Goal: Task Accomplishment & Management: Manage account settings

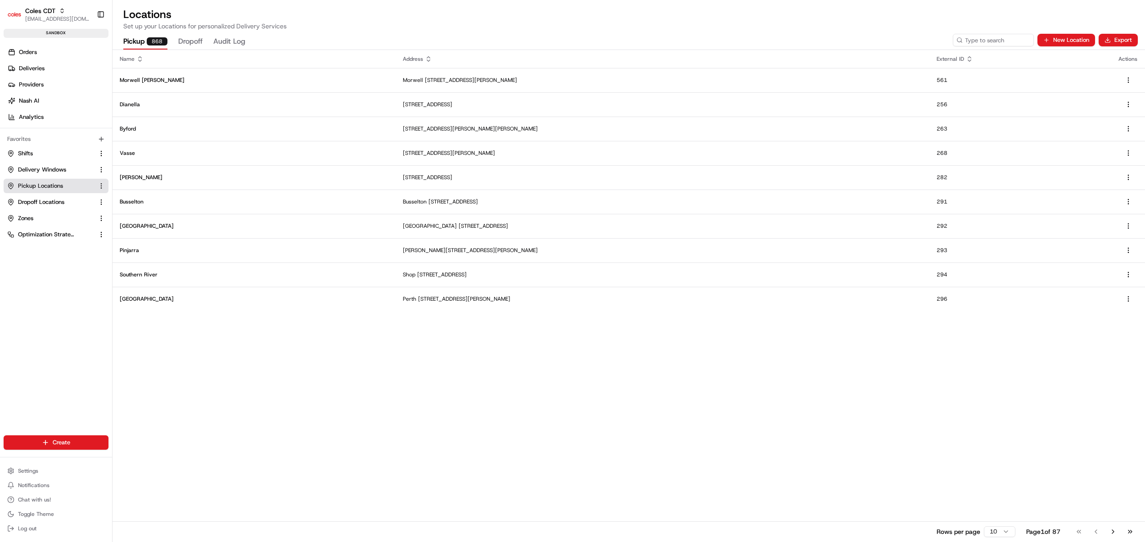
click at [472, 373] on div "Name Address External ID Actions Morwell [PERSON_NAME] [STREET_ADDRESS][PERSON_…" at bounding box center [629, 296] width 1033 height 492
click at [972, 36] on input at bounding box center [980, 40] width 108 height 13
click at [1000, 528] on html "Coles CDT [EMAIL_ADDRESS][DOMAIN_NAME] Toggle Sidebar sandbox Orders Deliveries…" at bounding box center [572, 271] width 1145 height 542
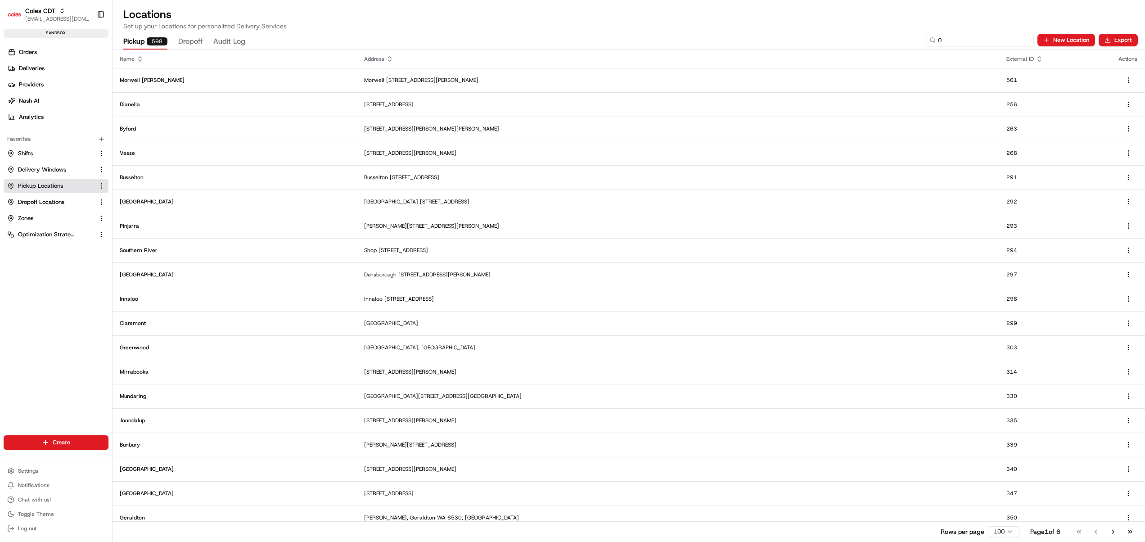
click at [982, 38] on input "0" at bounding box center [980, 40] width 108 height 13
type input "0???"
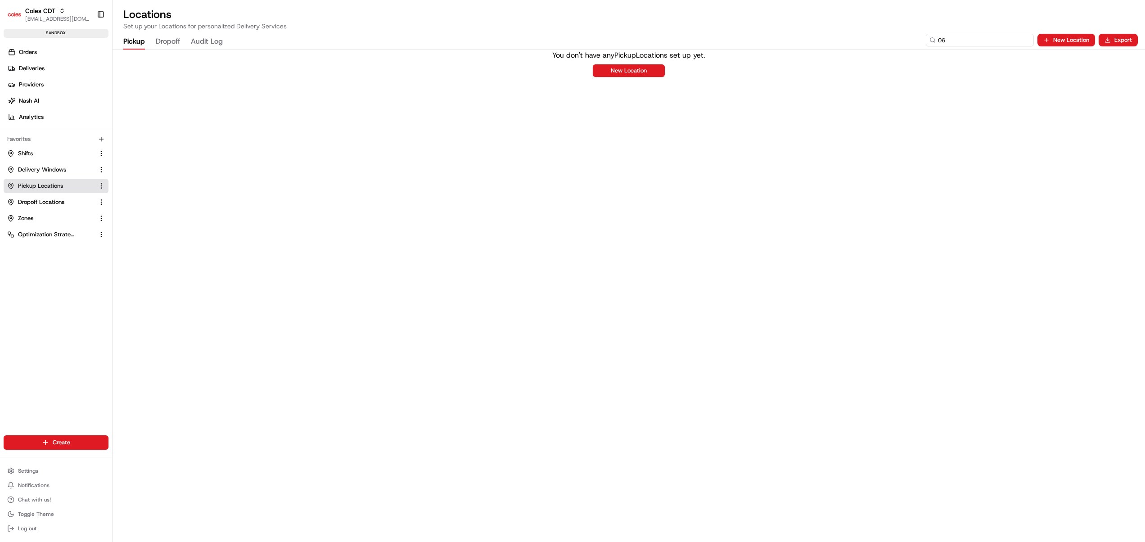
type input "0"
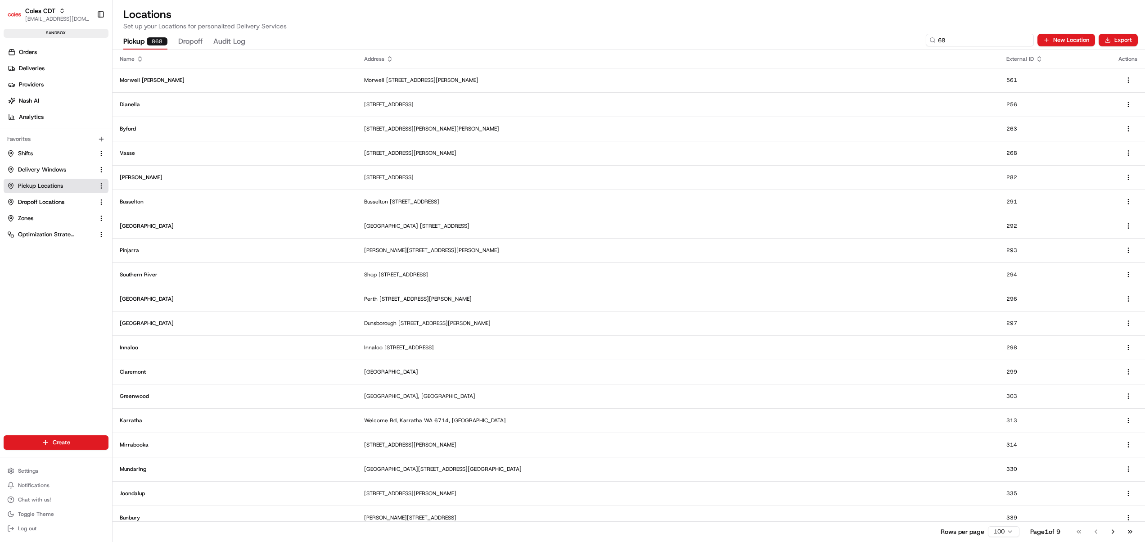
type input "688"
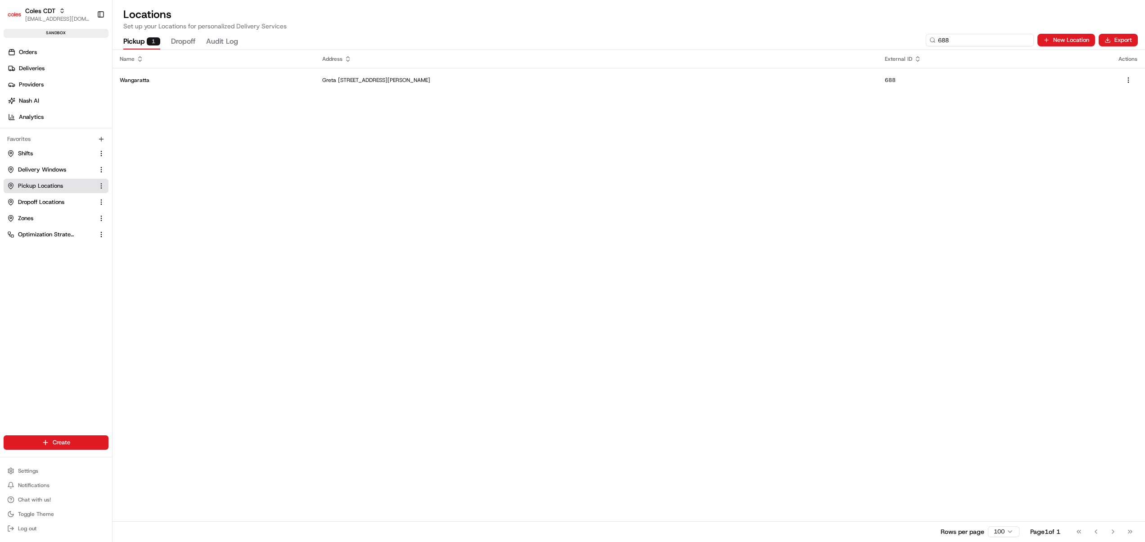
drag, startPoint x: 955, startPoint y: 42, endPoint x: 922, endPoint y: 42, distance: 33.3
click at [922, 42] on div "Pickup 1 Dropoff Audit Log 688 New Location Export" at bounding box center [629, 40] width 1033 height 19
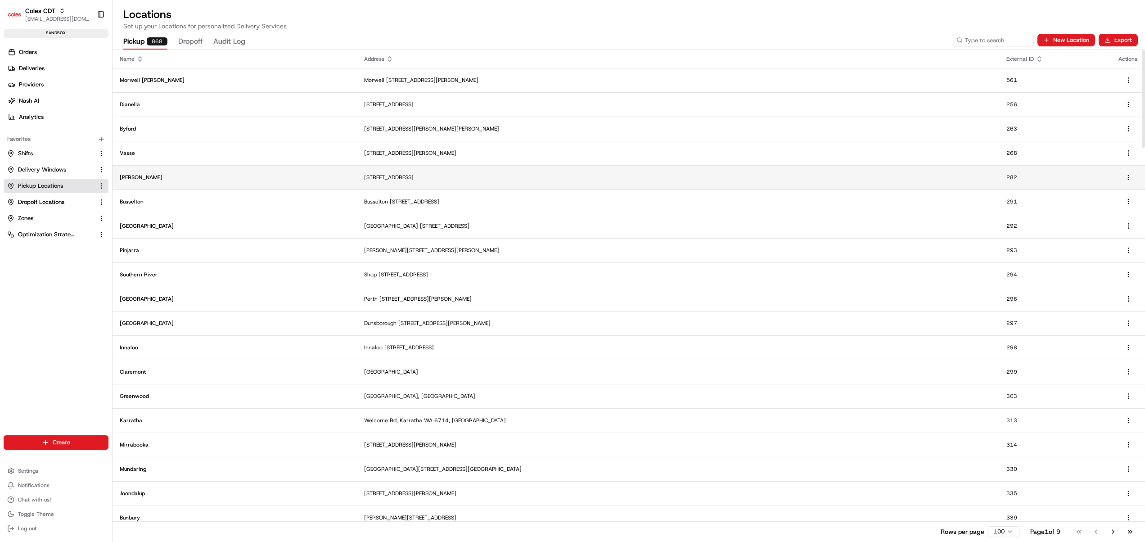
click at [913, 181] on td "[STREET_ADDRESS]" at bounding box center [678, 177] width 642 height 24
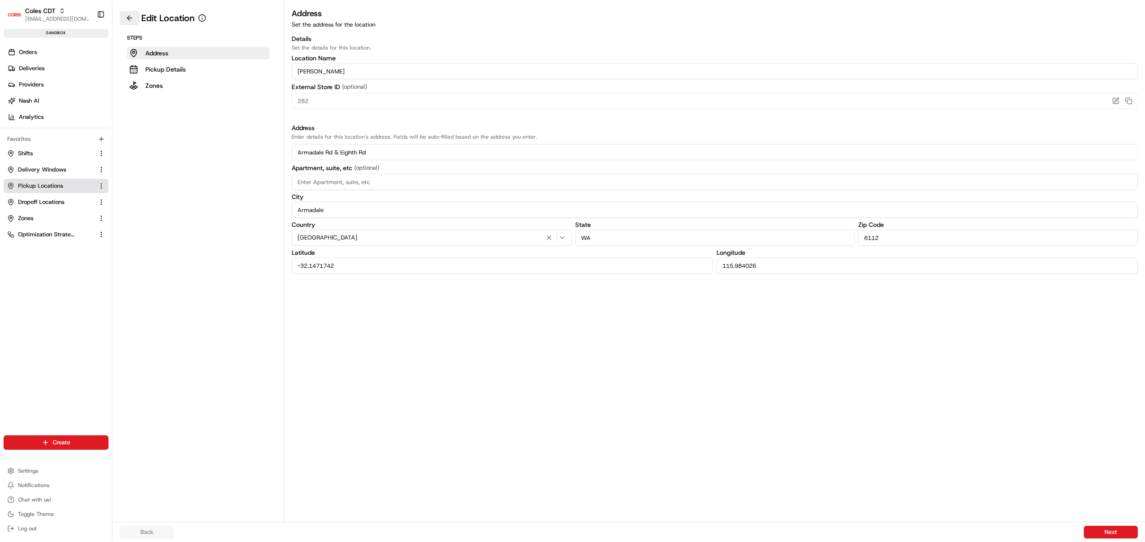
click at [125, 19] on button at bounding box center [130, 18] width 20 height 14
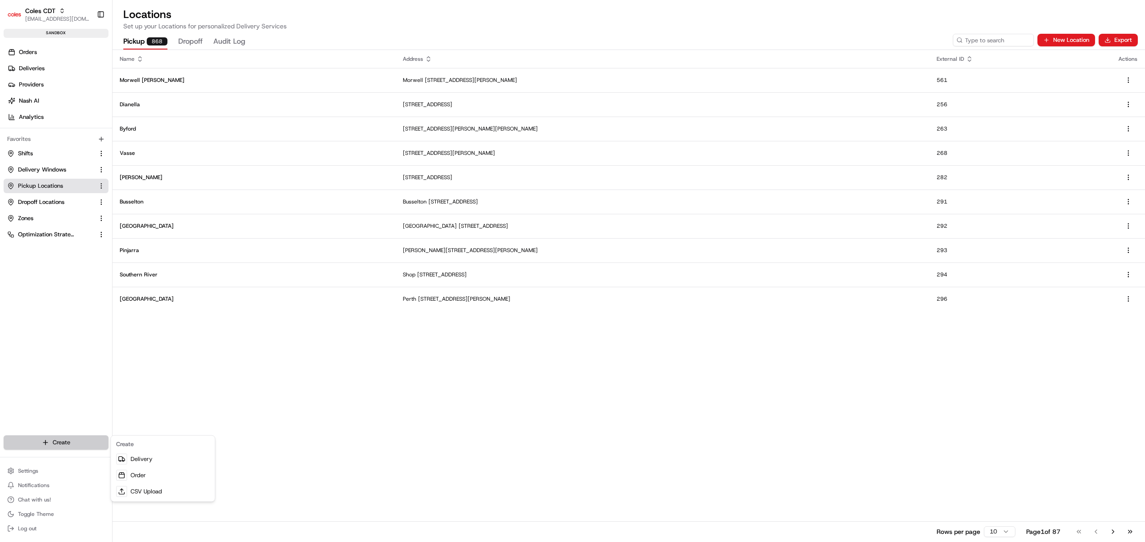
click at [89, 438] on html "Coles CDT [EMAIL_ADDRESS][DOMAIN_NAME] Toggle Sidebar sandbox Orders Deliveries…" at bounding box center [572, 271] width 1145 height 542
click at [148, 485] on link "CSV Upload" at bounding box center [163, 492] width 100 height 16
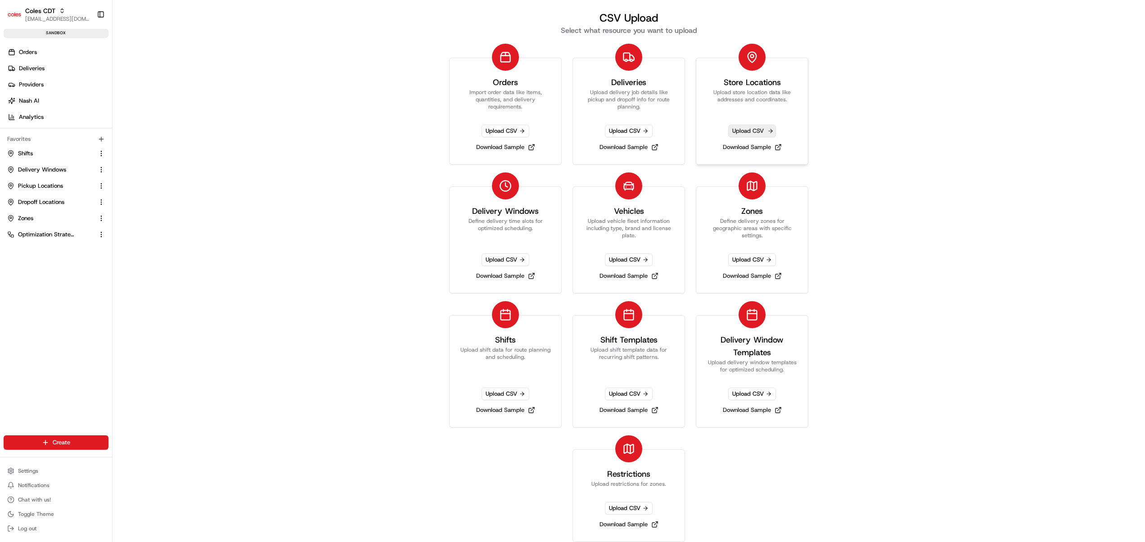
click at [758, 132] on span "Upload CSV" at bounding box center [752, 131] width 48 height 13
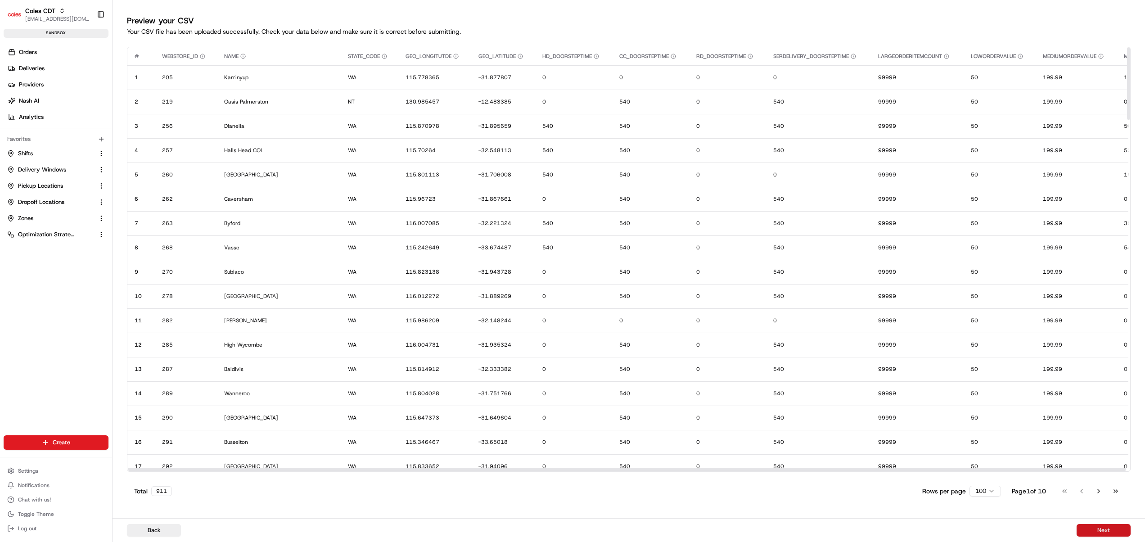
click at [1103, 532] on button "Next" at bounding box center [1104, 530] width 54 height 13
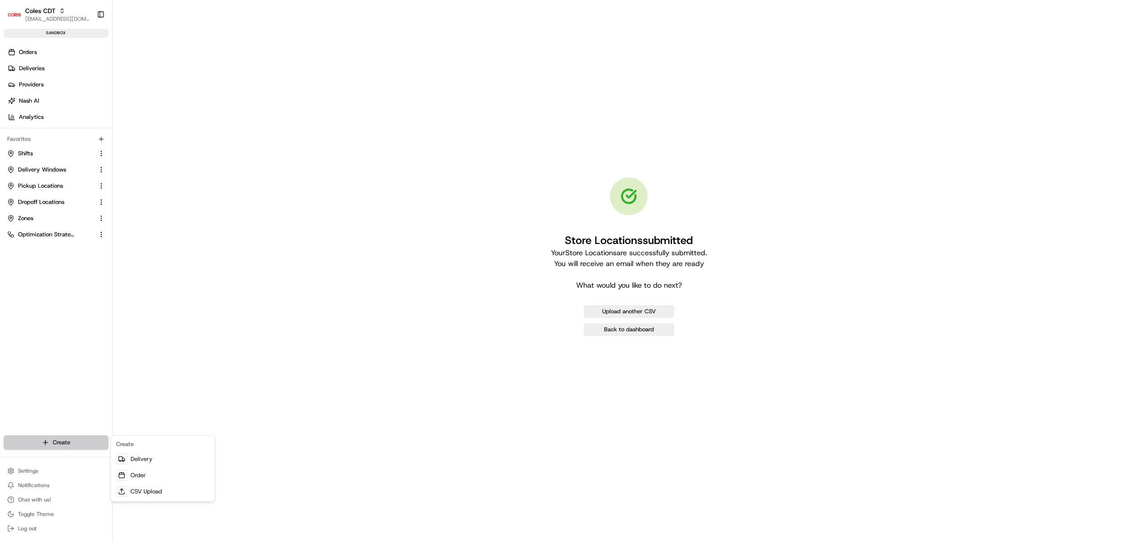
click at [66, 439] on html "Coles CDT [EMAIL_ADDRESS][DOMAIN_NAME] Toggle Sidebar sandbox Orders Deliveries…" at bounding box center [572, 271] width 1145 height 542
click at [137, 490] on link "CSV Upload" at bounding box center [163, 492] width 100 height 16
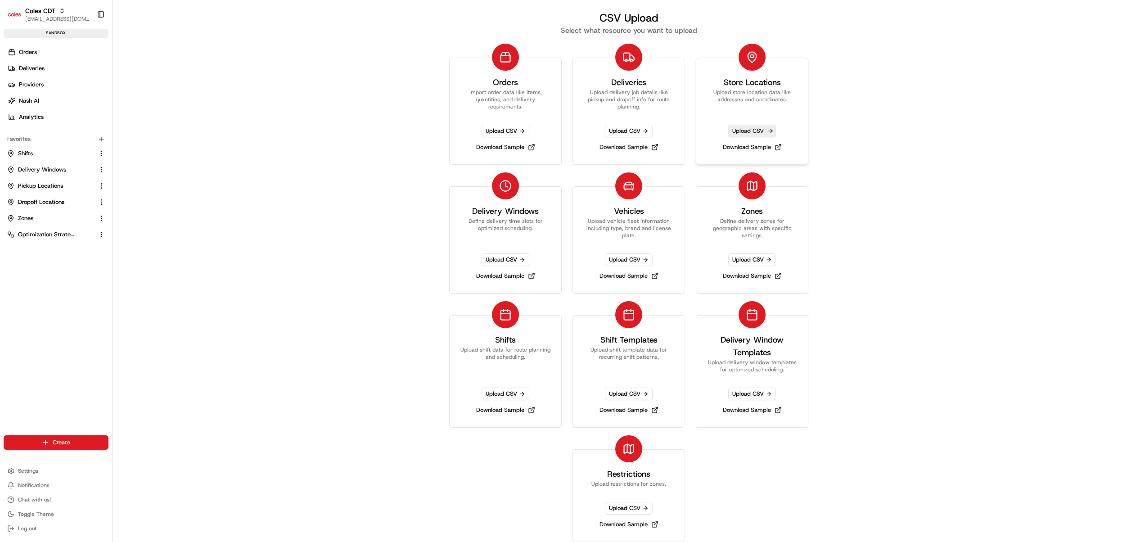
click at [744, 128] on span "Upload CSV" at bounding box center [752, 131] width 48 height 13
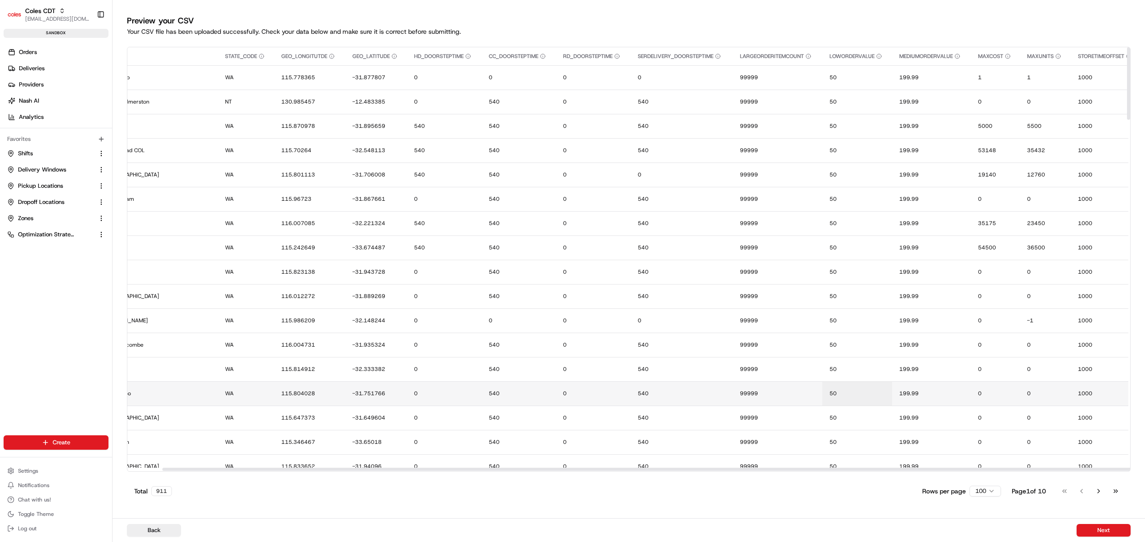
scroll to position [0, 84]
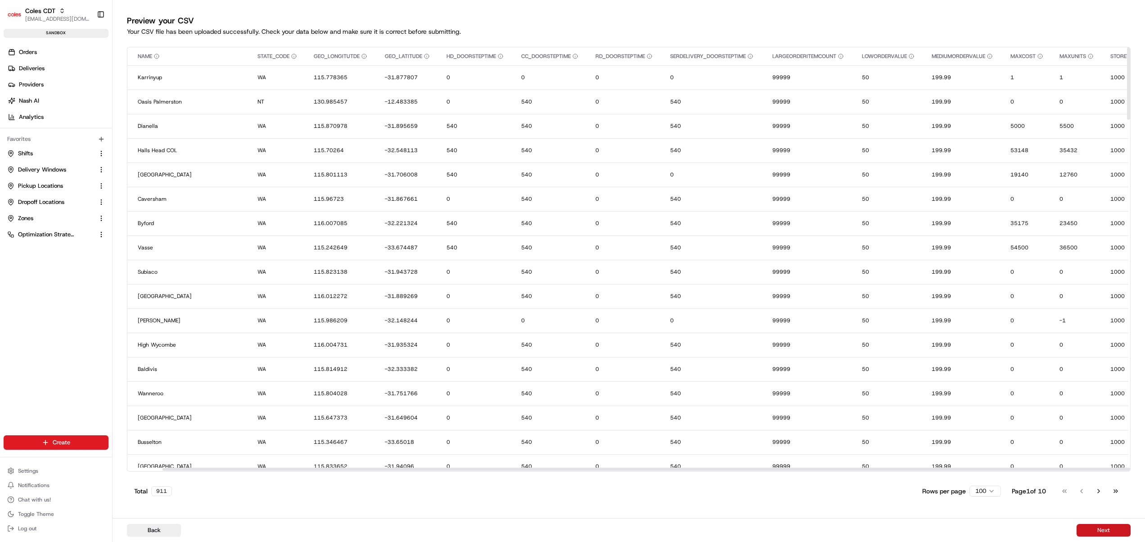
click at [1113, 527] on button "Next" at bounding box center [1104, 530] width 54 height 13
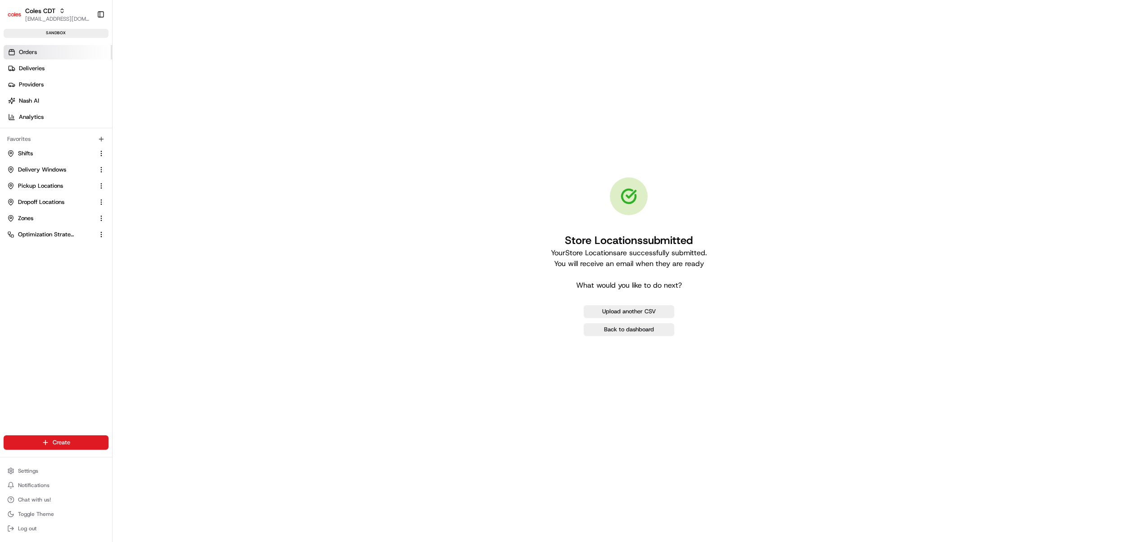
click at [35, 52] on span "Orders" at bounding box center [28, 52] width 18 height 8
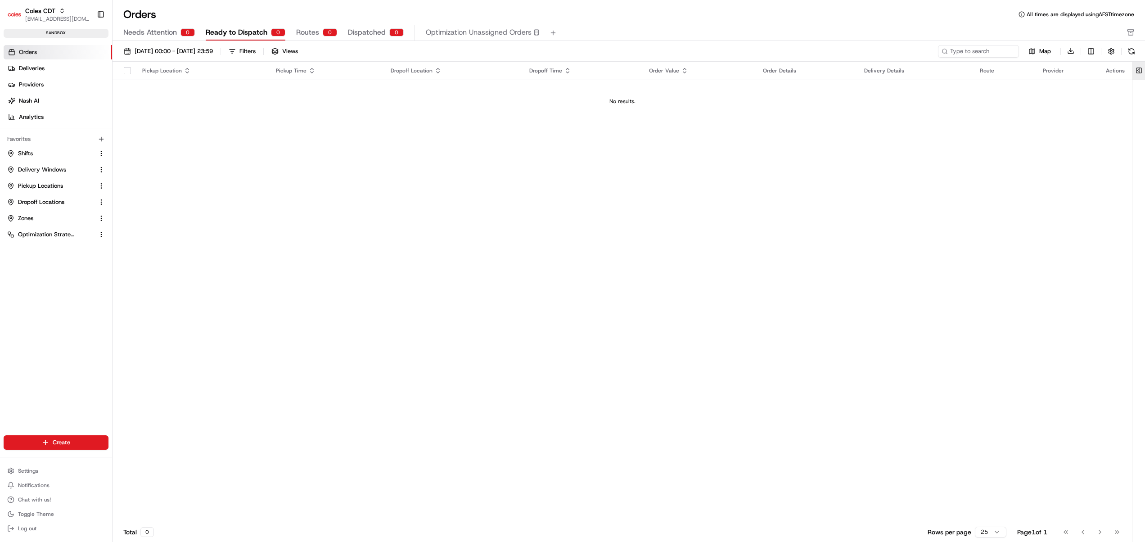
click at [1140, 68] on button at bounding box center [1139, 71] width 15 height 18
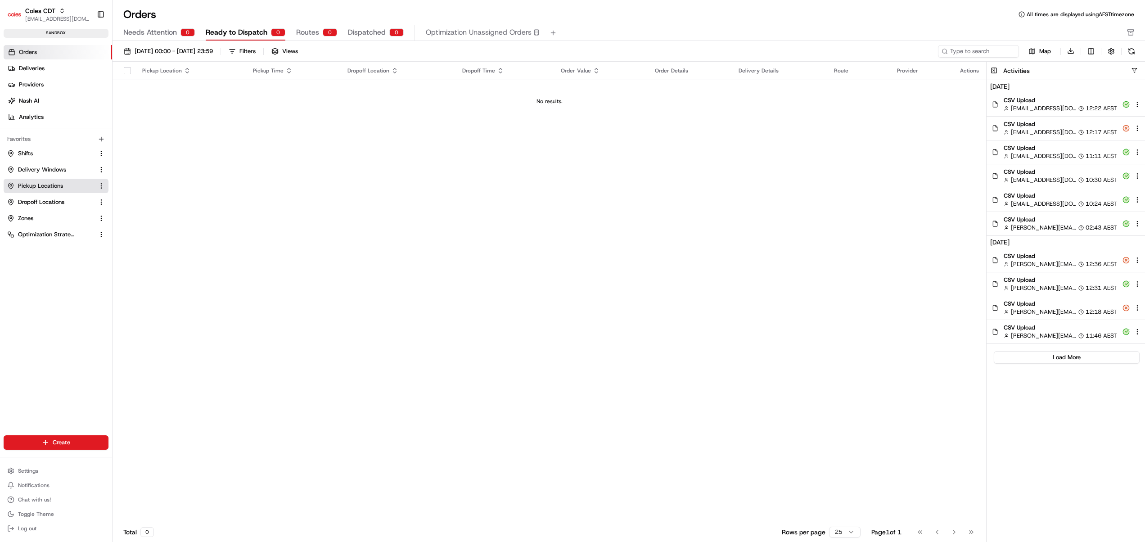
click at [48, 186] on span "Pickup Locations" at bounding box center [40, 186] width 45 height 8
